Goal: Information Seeking & Learning: Learn about a topic

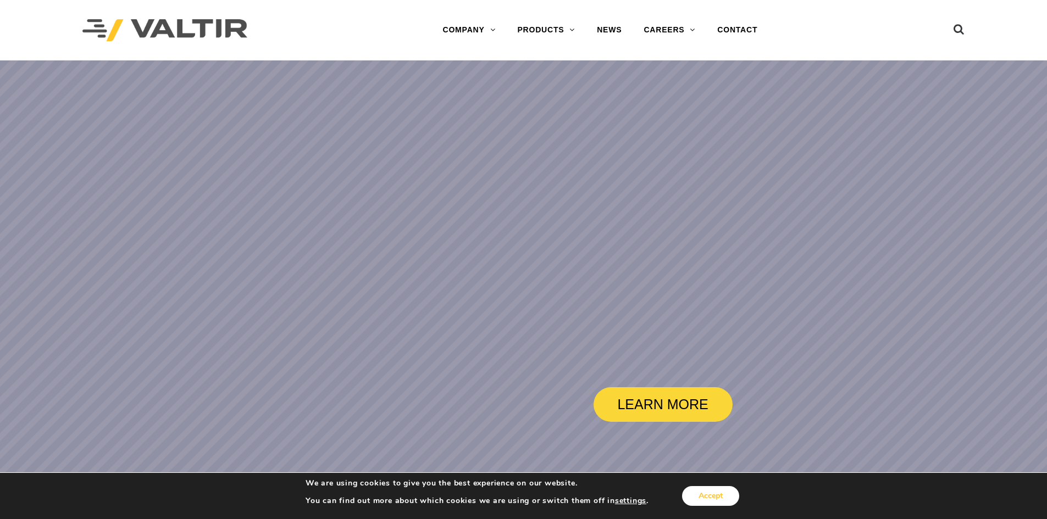
click at [732, 502] on button "Accept" at bounding box center [710, 496] width 57 height 20
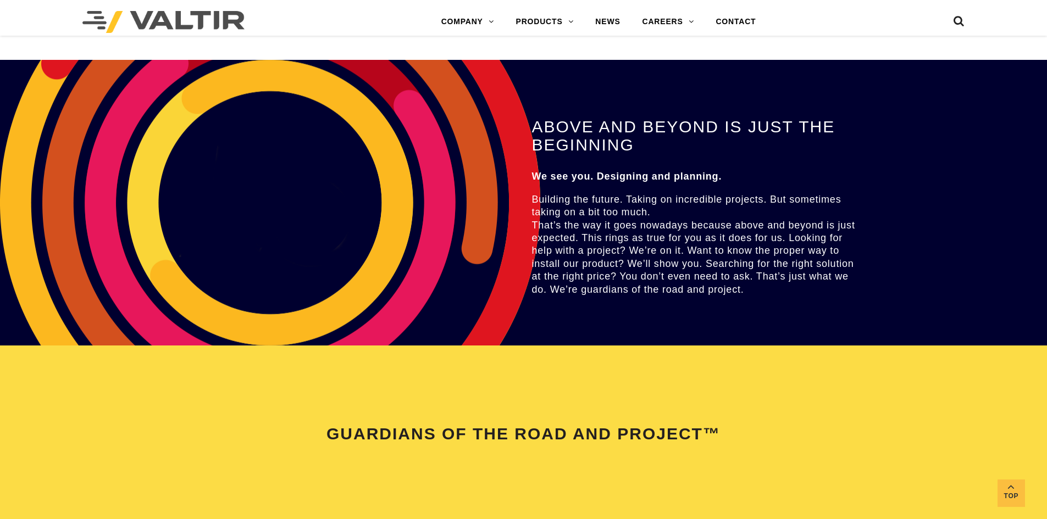
scroll to position [1814, 0]
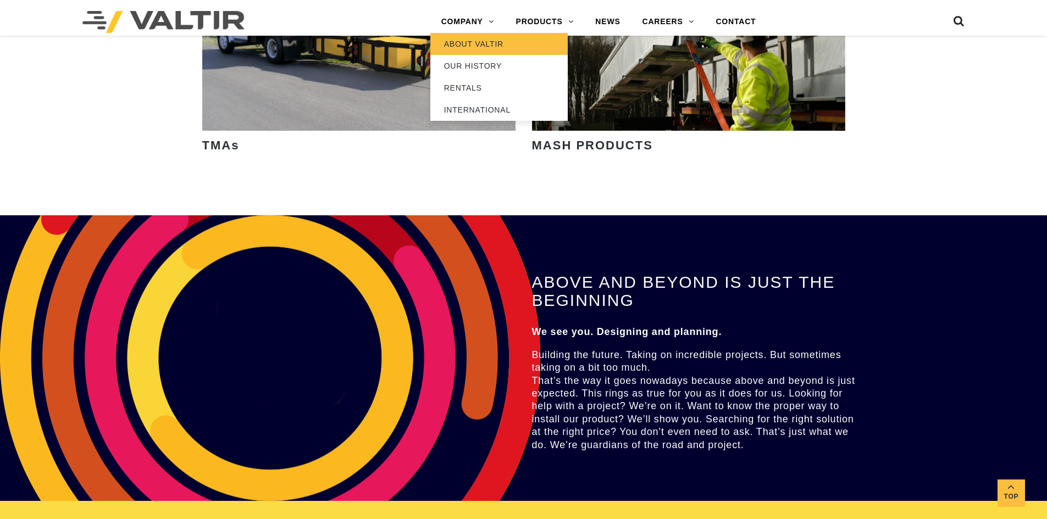
click at [480, 48] on link "ABOUT VALTIR" at bounding box center [498, 44] width 137 height 22
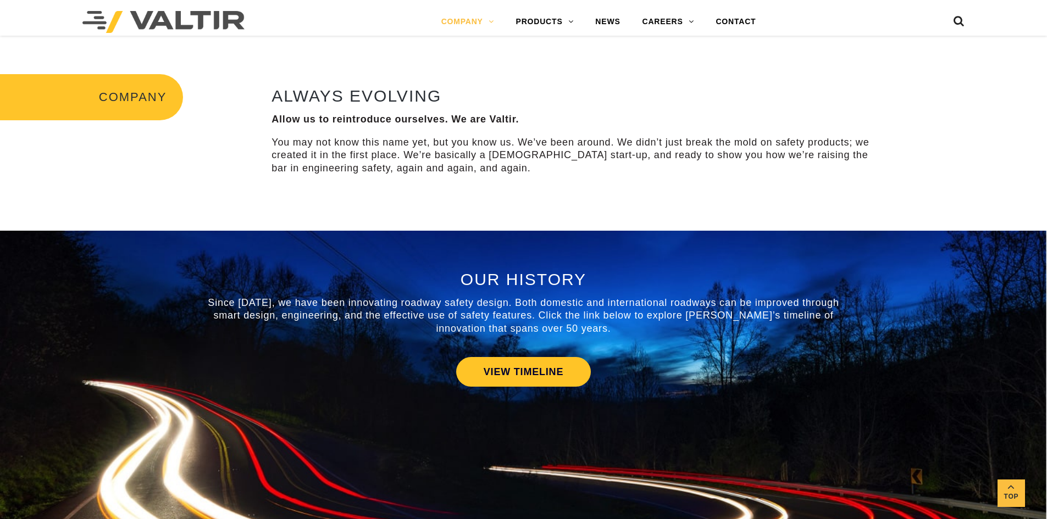
scroll to position [495, 0]
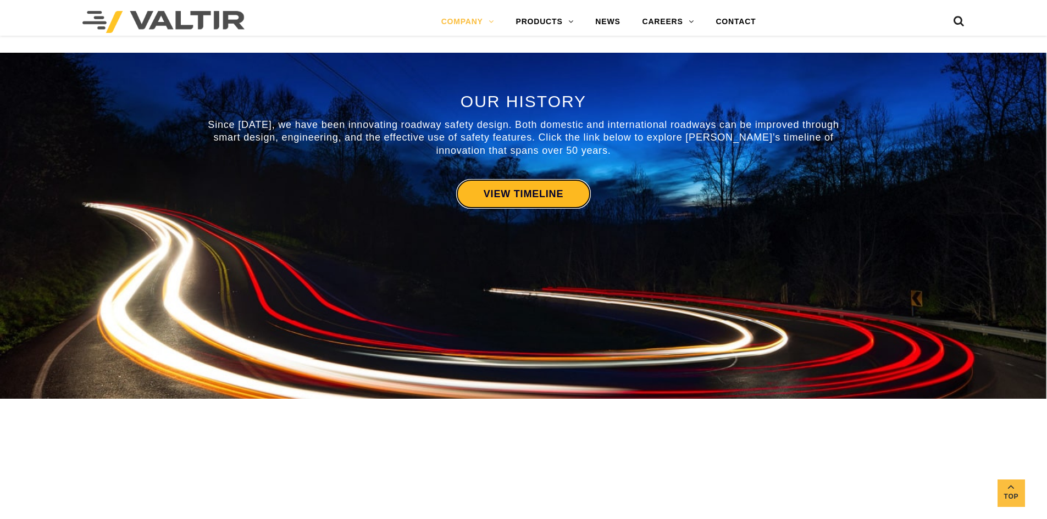
click at [564, 197] on link "VIEW TIMELINE" at bounding box center [523, 194] width 135 height 30
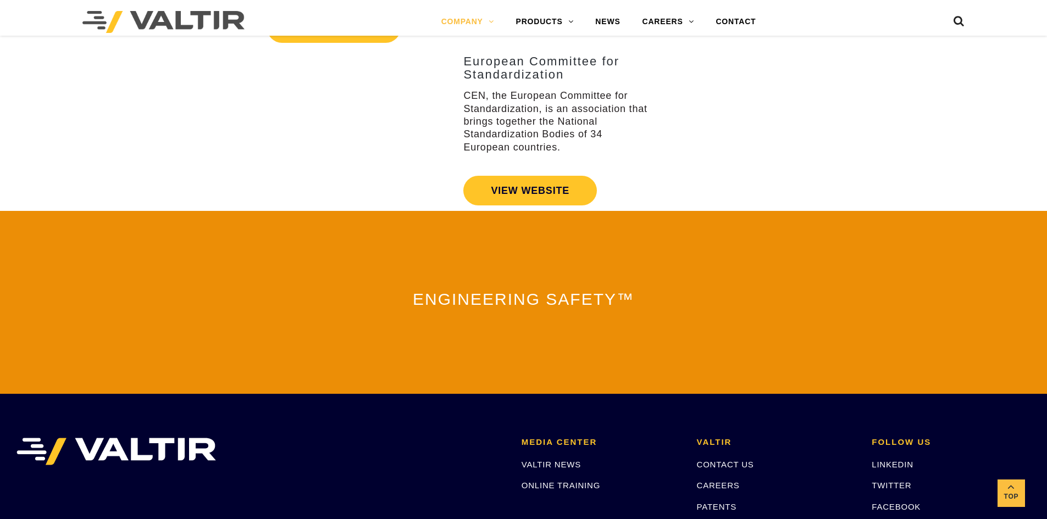
scroll to position [2196, 0]
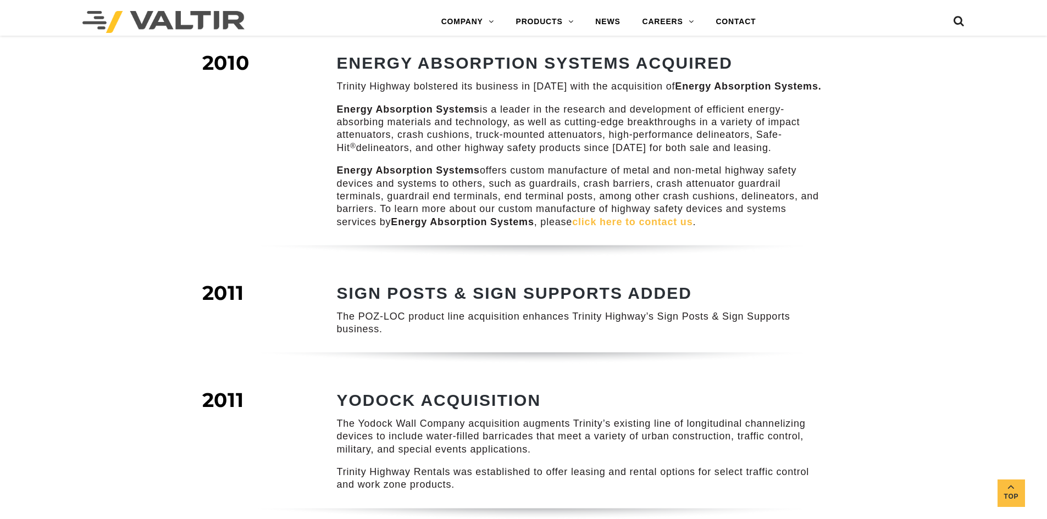
scroll to position [989, 0]
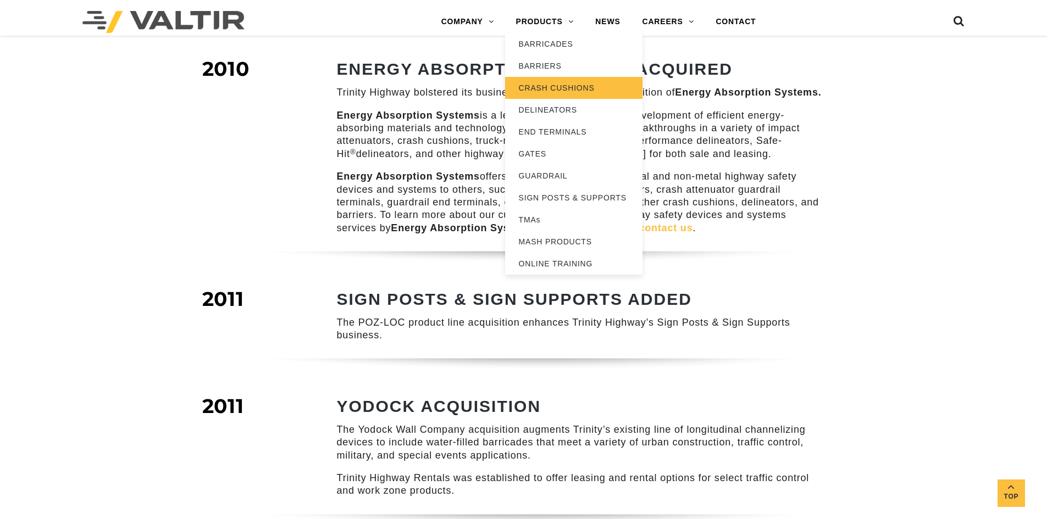
click at [536, 79] on link "CRASH CUSHIONS" at bounding box center [573, 88] width 137 height 22
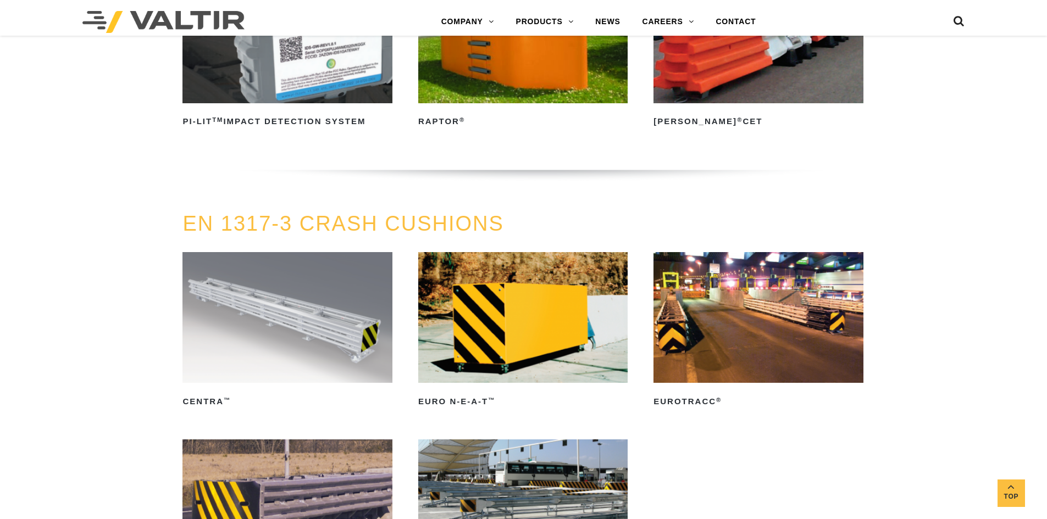
scroll to position [3408, 0]
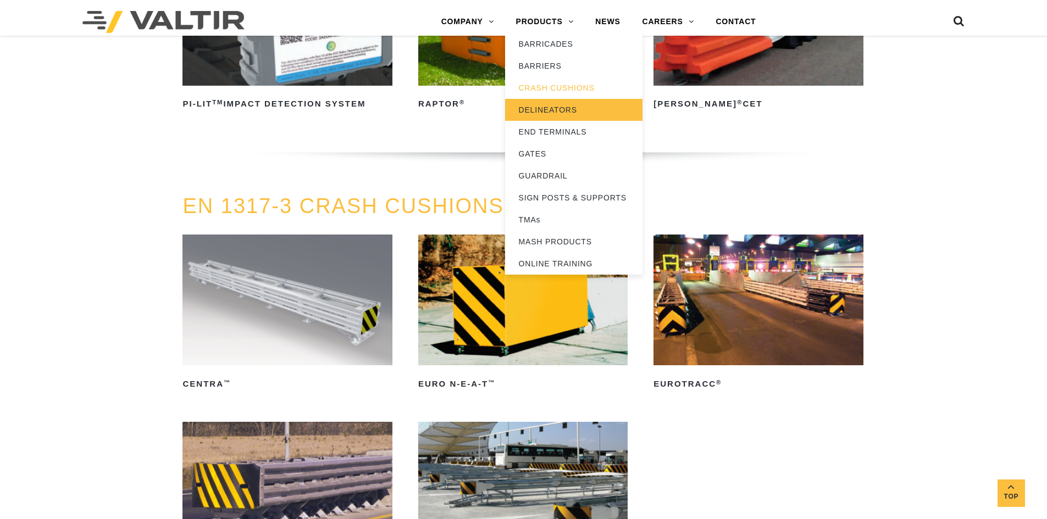
click at [541, 116] on link "DELINEATORS" at bounding box center [573, 110] width 137 height 22
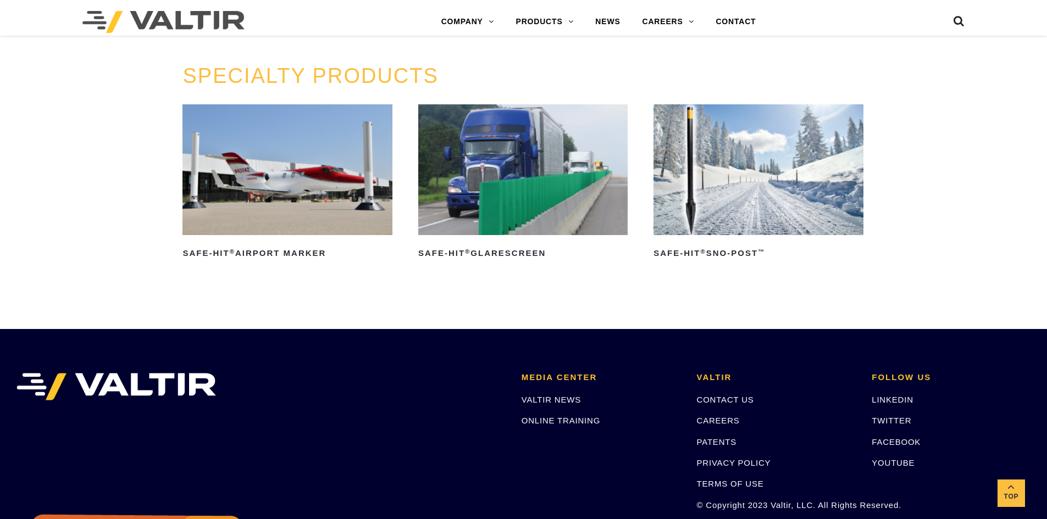
scroll to position [934, 0]
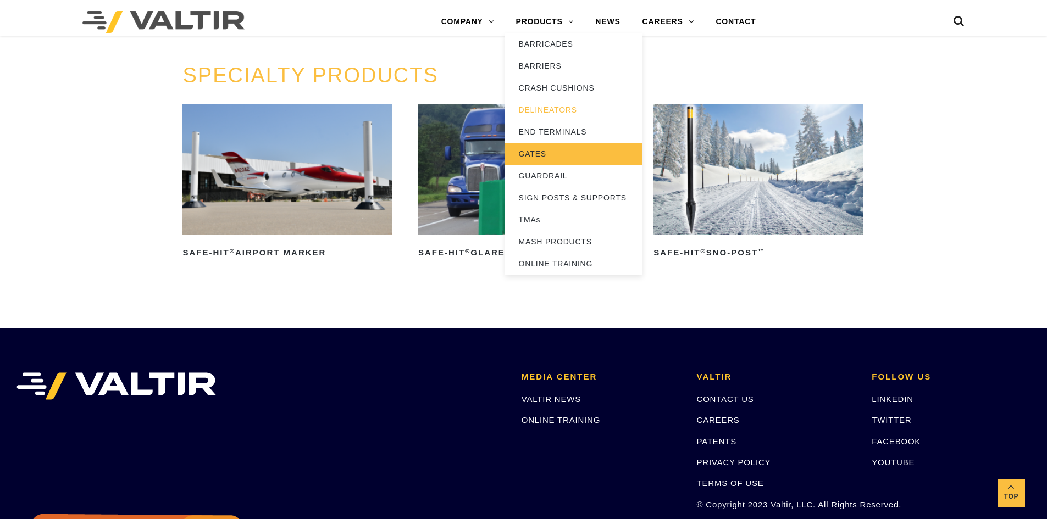
click at [546, 150] on link "GATES" at bounding box center [573, 154] width 137 height 22
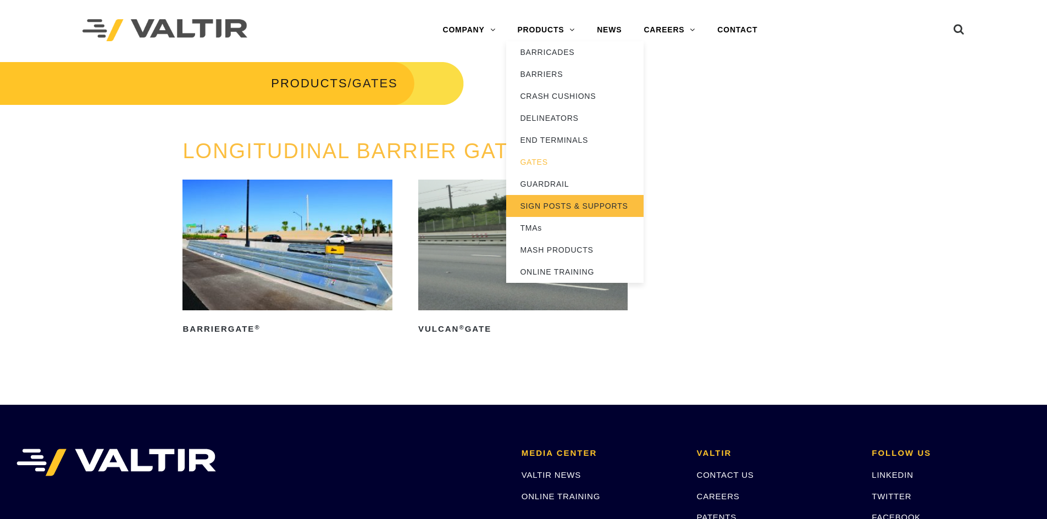
click at [551, 212] on link "SIGN POSTS & SUPPORTS" at bounding box center [574, 206] width 137 height 22
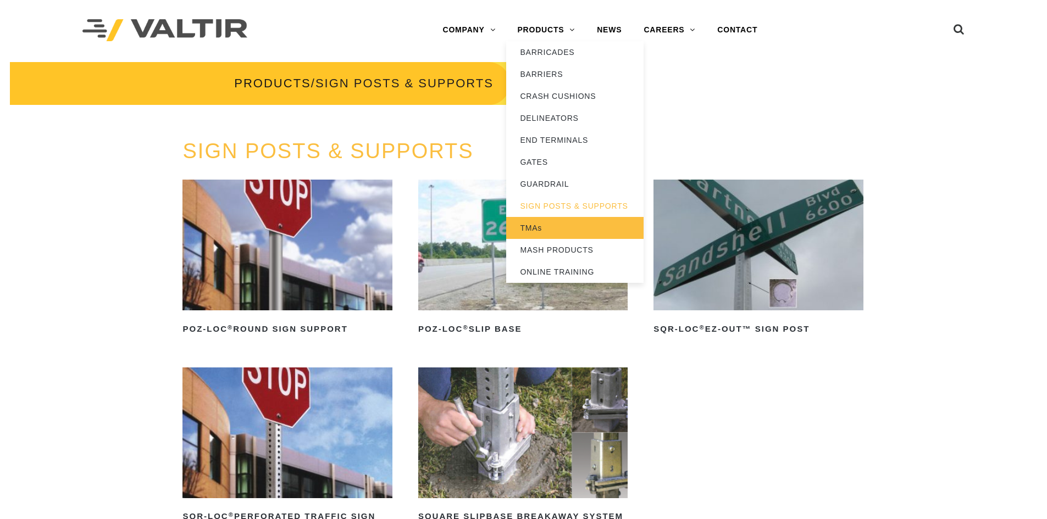
click at [539, 230] on link "TMAs" at bounding box center [574, 228] width 137 height 22
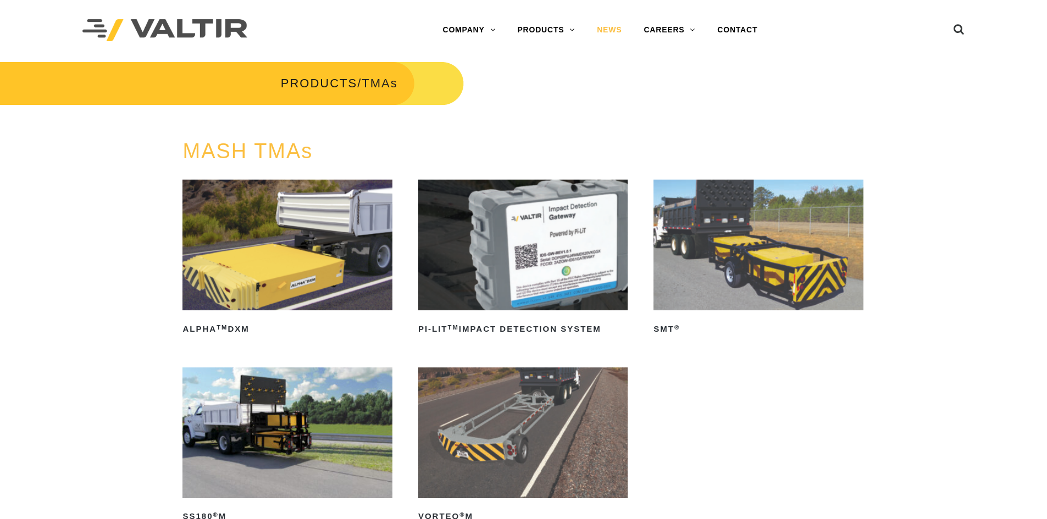
click at [610, 36] on link "NEWS" at bounding box center [609, 30] width 47 height 22
